Goal: Task Accomplishment & Management: Complete application form

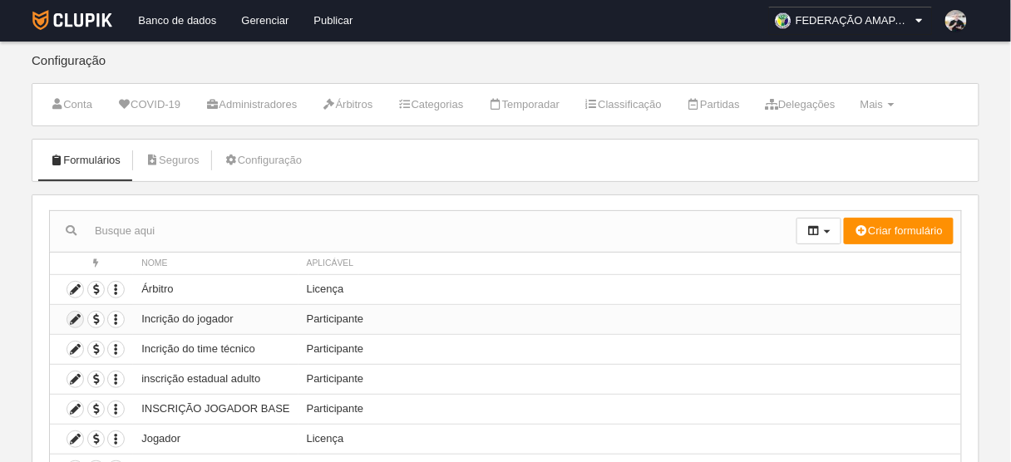
click at [75, 317] on icon at bounding box center [75, 320] width 16 height 16
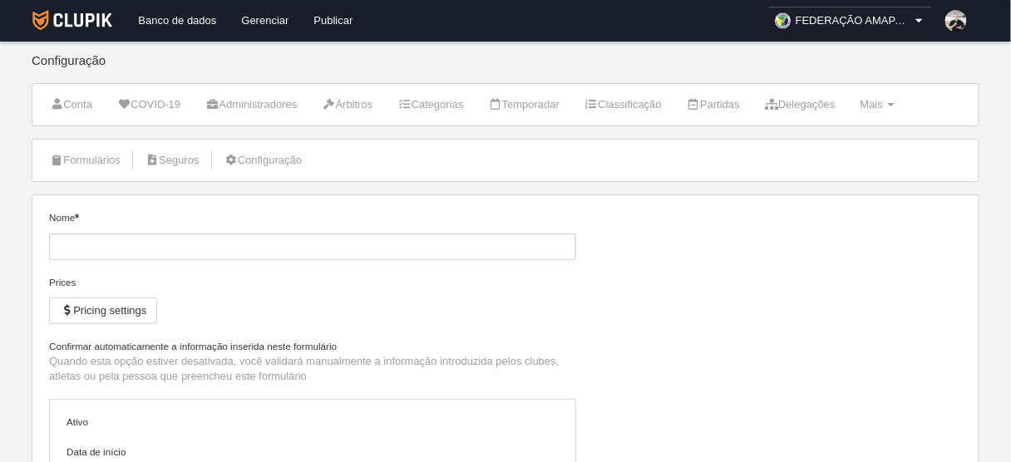
type input "Incrição do jogador"
checkbox input "true"
type input "[DATE]"
type input "00:00"
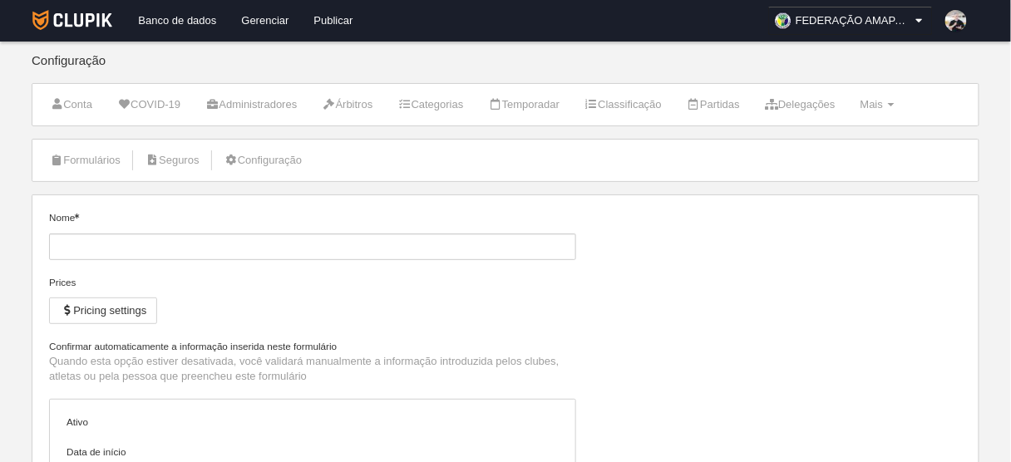
type input "[DATE]"
type input "23:55"
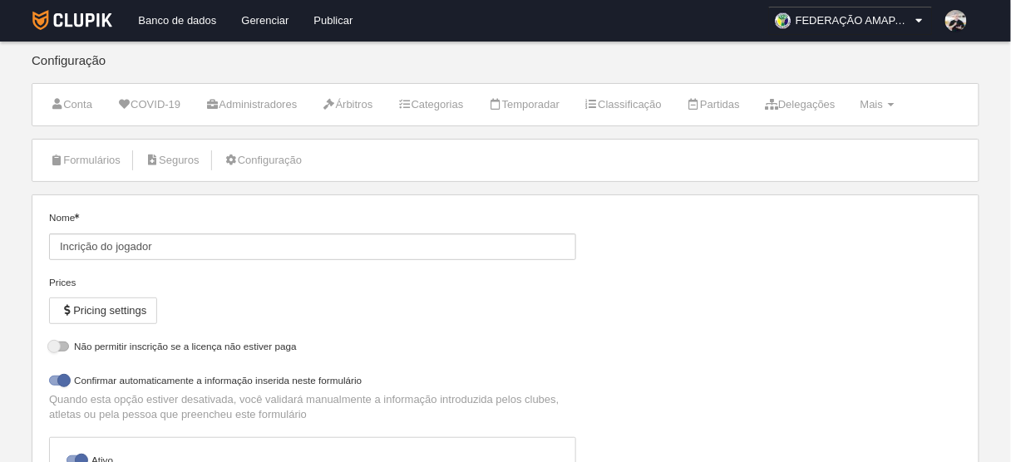
select select "selected"
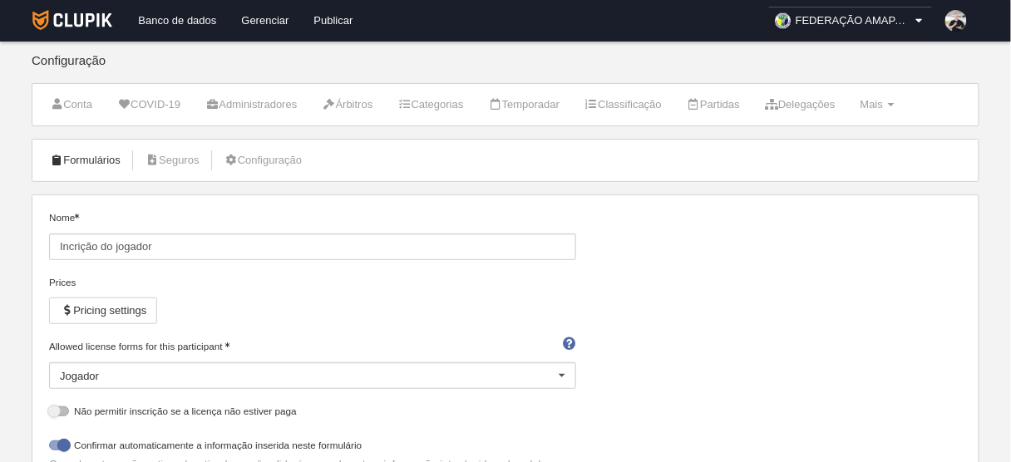
click at [96, 159] on link "Formulários" at bounding box center [85, 160] width 89 height 25
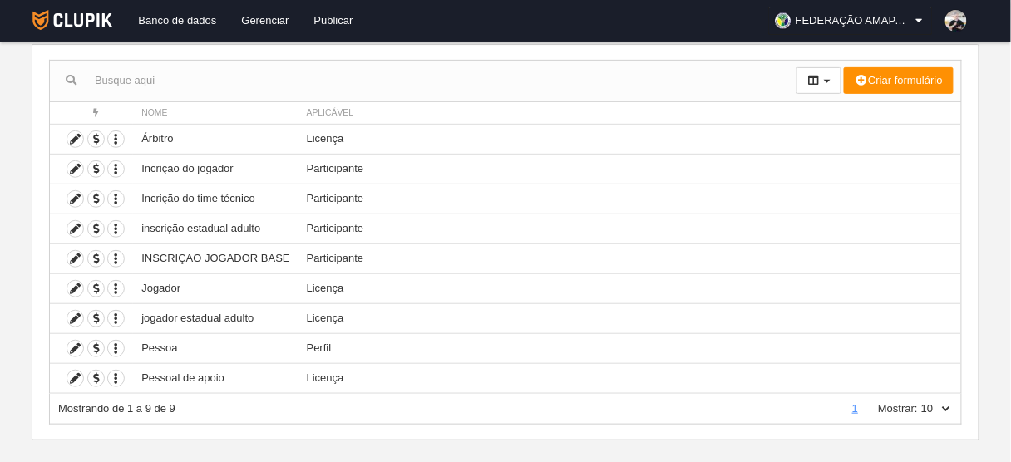
scroll to position [154, 0]
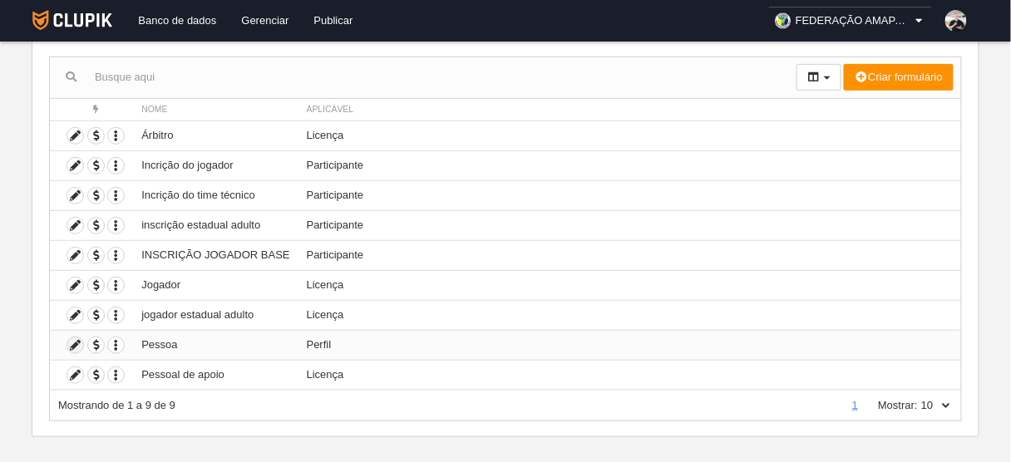
click at [76, 341] on icon at bounding box center [75, 345] width 16 height 16
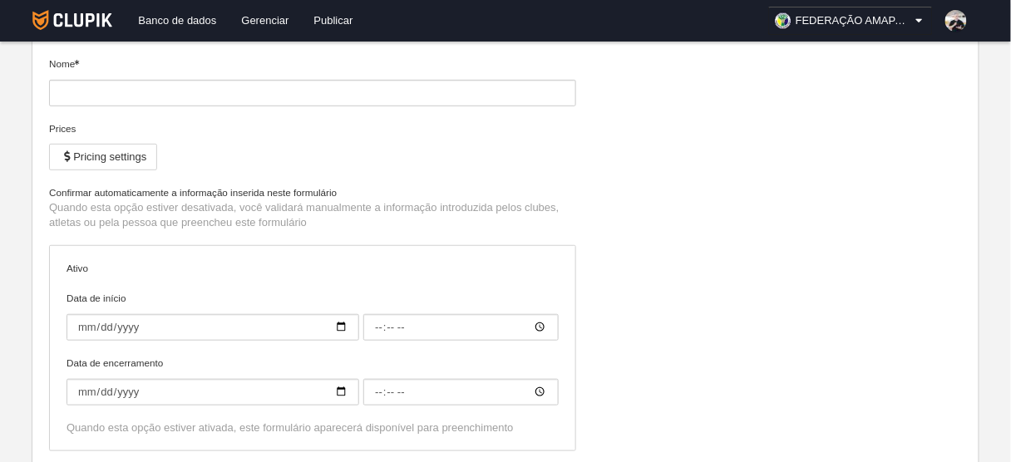
type input "Pessoa"
checkbox input "true"
type input "[DATE]"
type input "00:00"
type input "[DATE]"
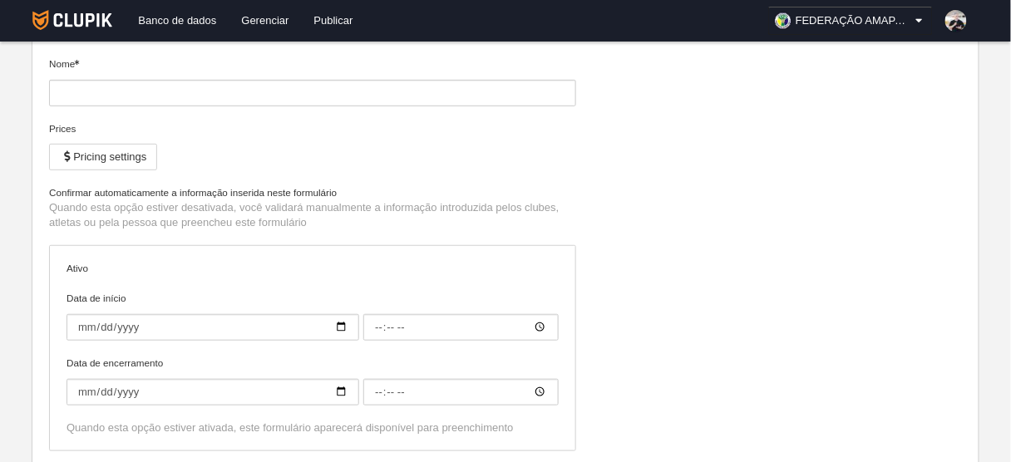
type input "23:55"
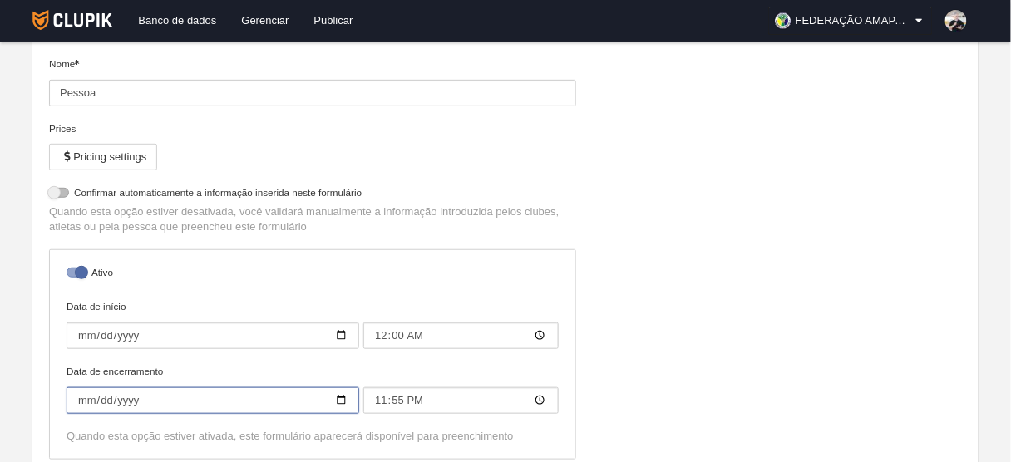
click at [346, 400] on input "[DATE]" at bounding box center [212, 400] width 293 height 27
type input "[DATE]"
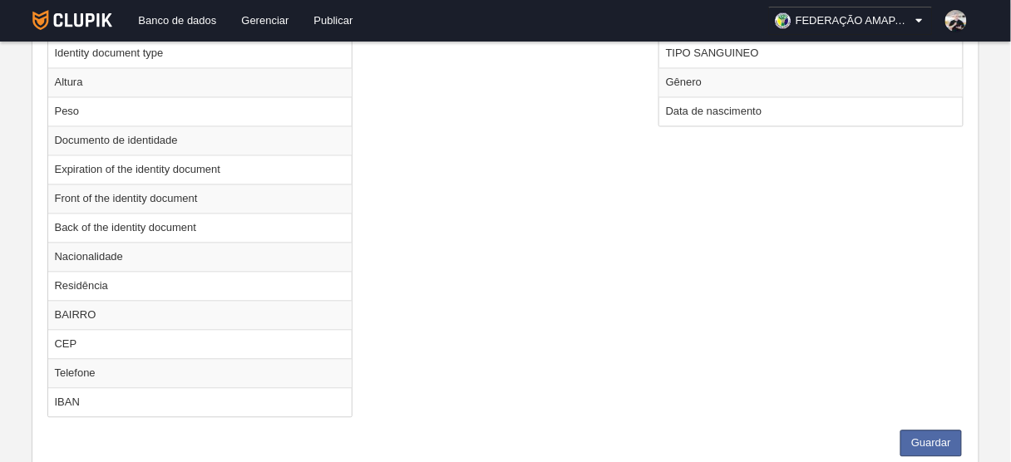
scroll to position [804, 0]
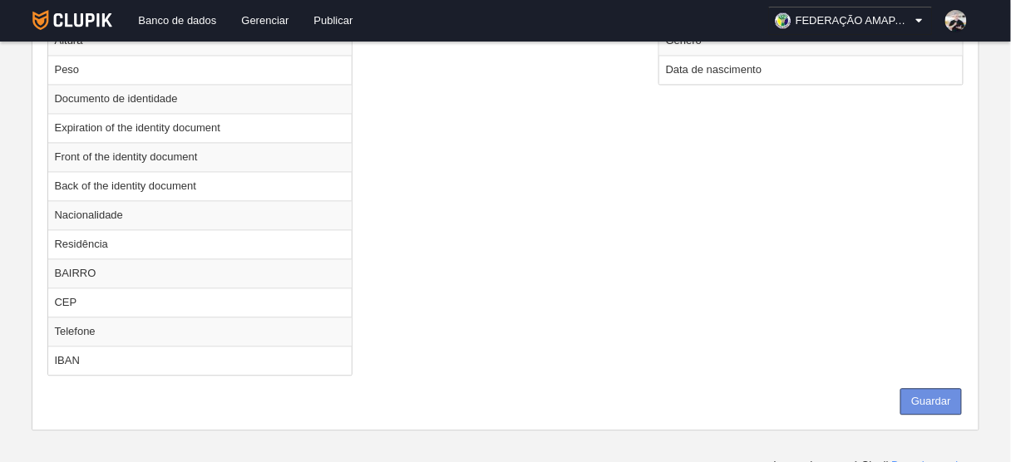
click at [929, 388] on button "Guardar" at bounding box center [930, 401] width 61 height 27
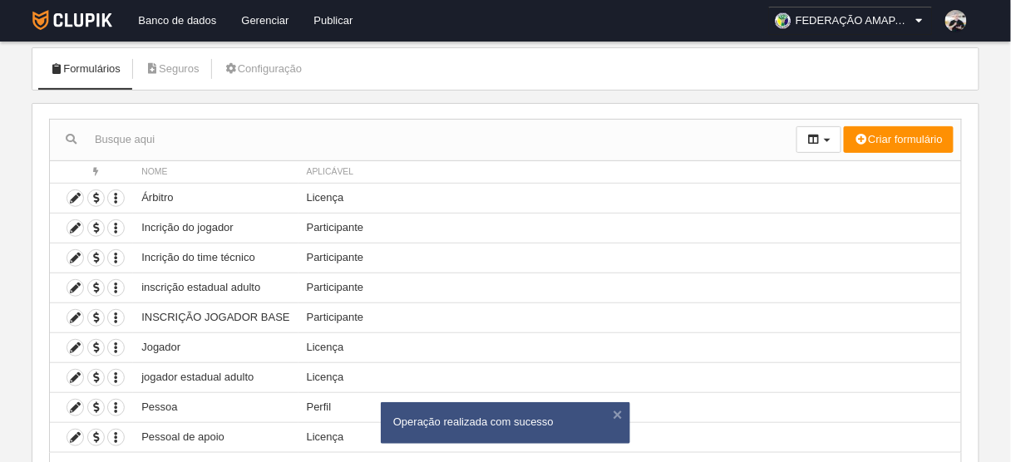
scroll to position [165, 0]
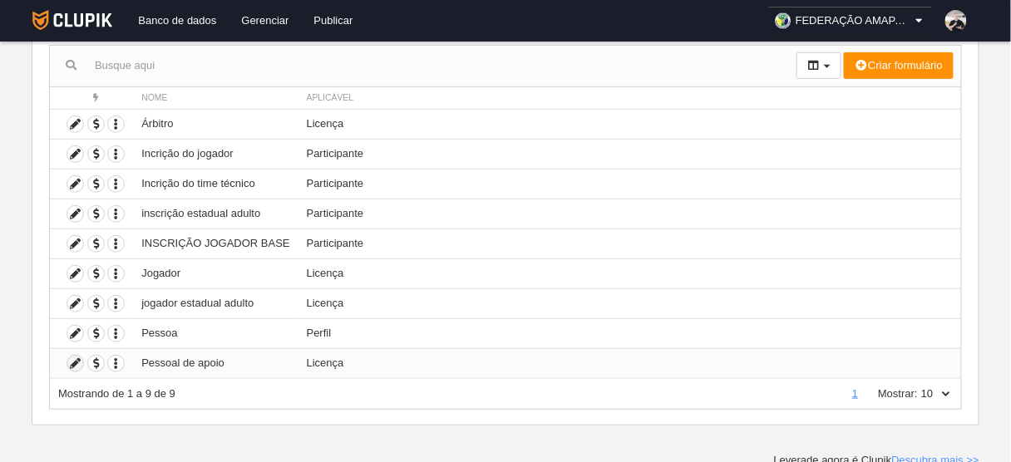
click at [75, 360] on icon at bounding box center [75, 364] width 16 height 16
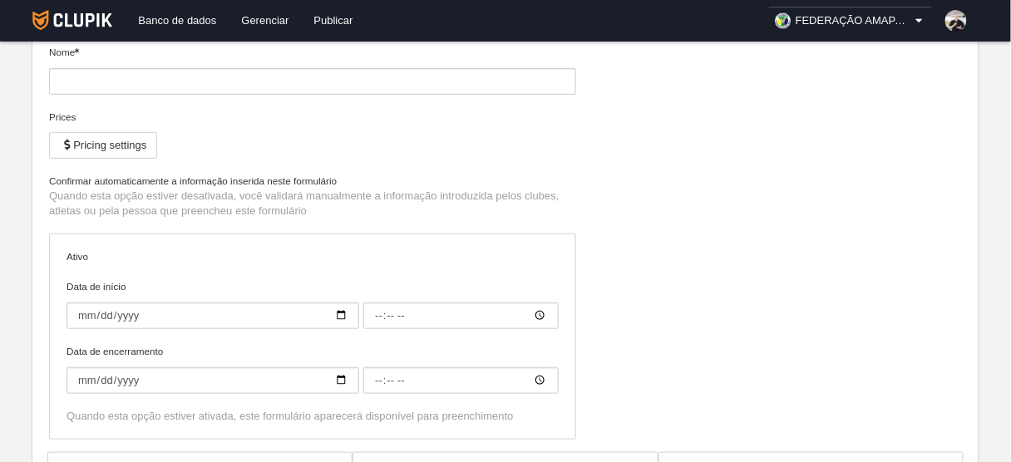
type input "Pessoal de apoio"
checkbox input "true"
type input "[DATE]"
type input "00:00"
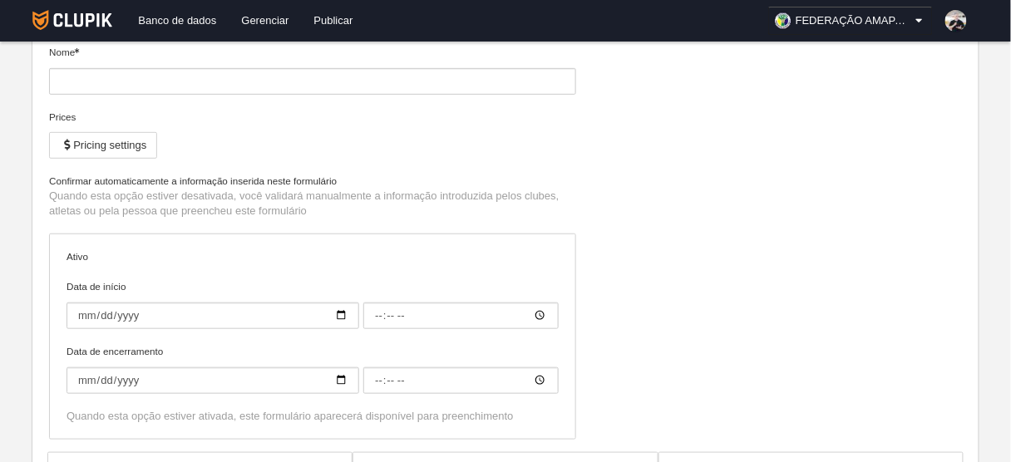
type input "[DATE]"
type input "23:55"
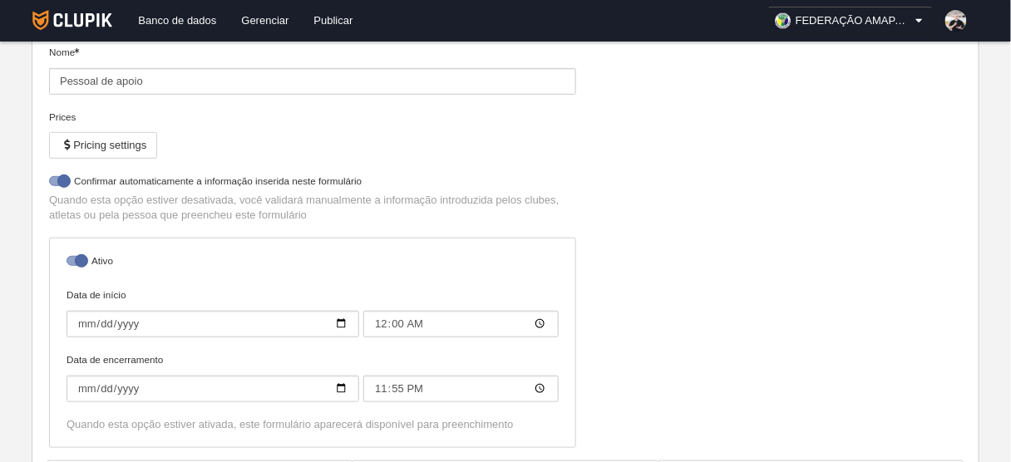
select select "selected"
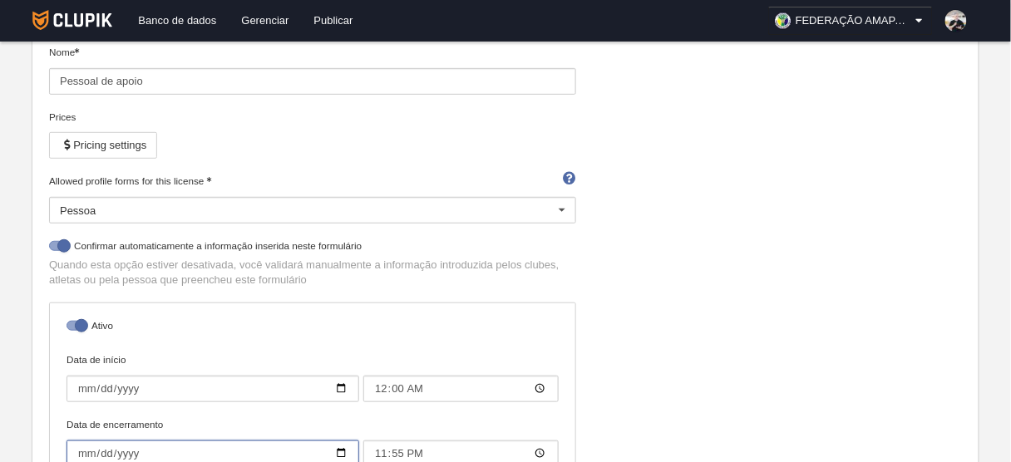
click at [346, 451] on input "[DATE]" at bounding box center [212, 453] width 293 height 27
type input "[DATE]"
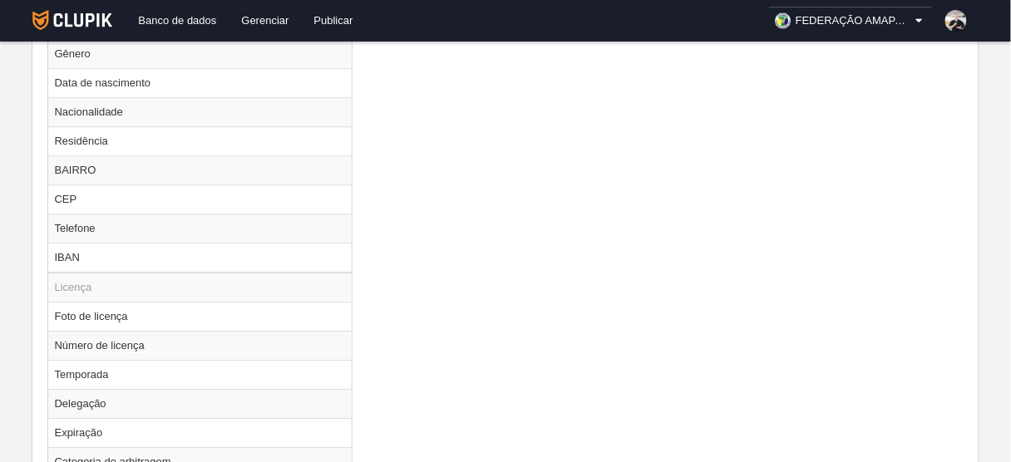
scroll to position [1188, 0]
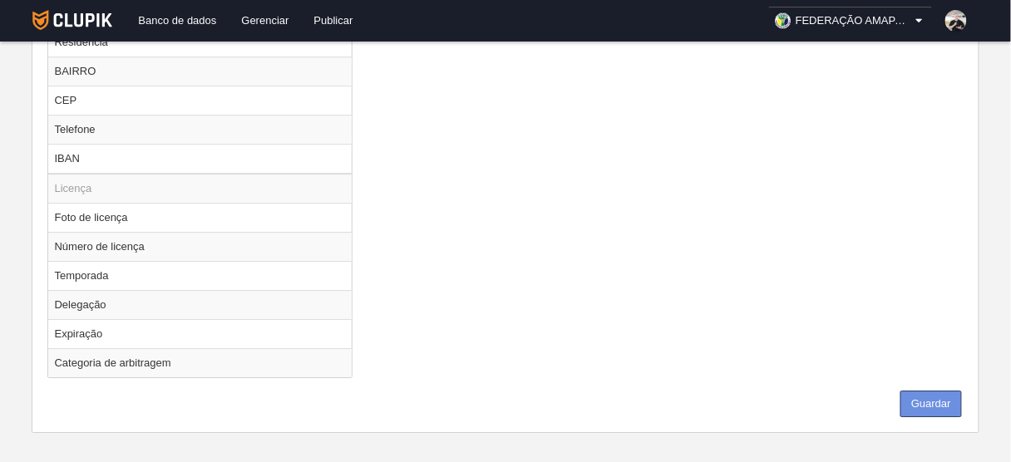
click at [915, 396] on button "Guardar" at bounding box center [930, 404] width 61 height 27
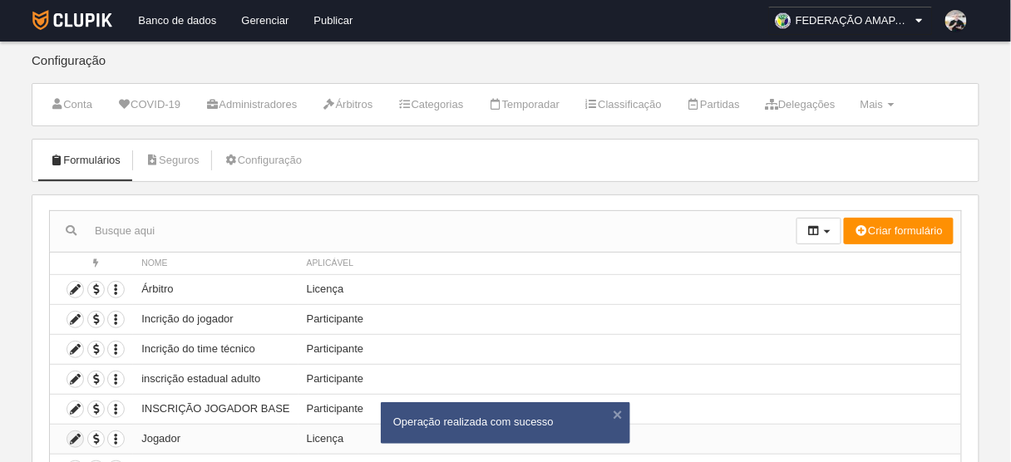
click at [71, 432] on icon at bounding box center [75, 439] width 16 height 16
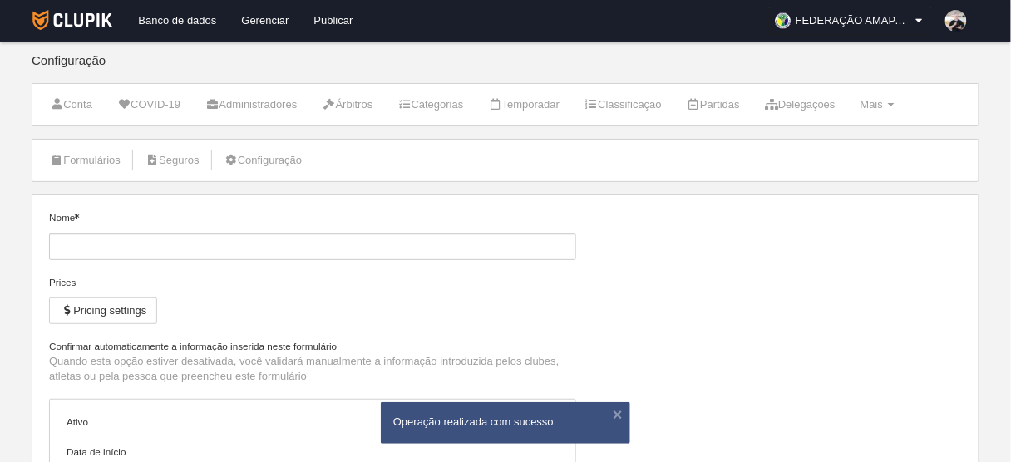
type input "Jogador"
checkbox input "true"
type input "[DATE]"
type input "00:00"
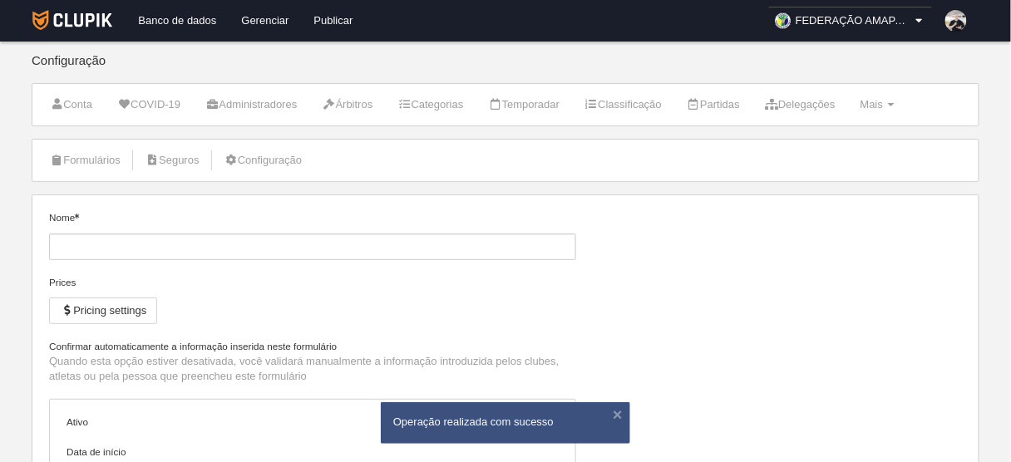
type input "[DATE]"
type input "23:55"
select select "selected"
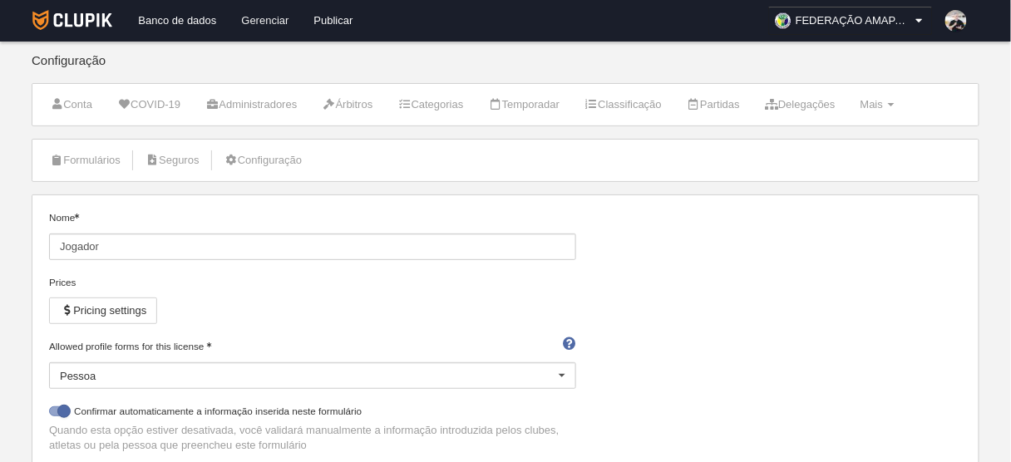
click at [263, 18] on link "Gerenciar" at bounding box center [265, 21] width 72 height 42
